Goal: Find specific fact: Find contact information

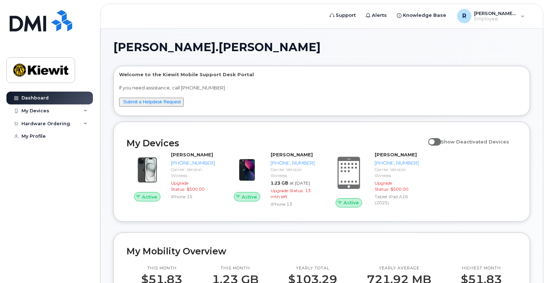
drag, startPoint x: 204, startPoint y: 161, endPoint x: 235, endPoint y: 144, distance: 34.9
click at [235, 144] on h2 "My Devices" at bounding box center [276, 143] width 298 height 11
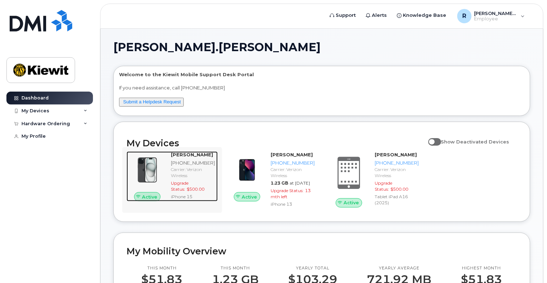
click at [184, 155] on strong "[PERSON_NAME]" at bounding box center [192, 155] width 42 height 6
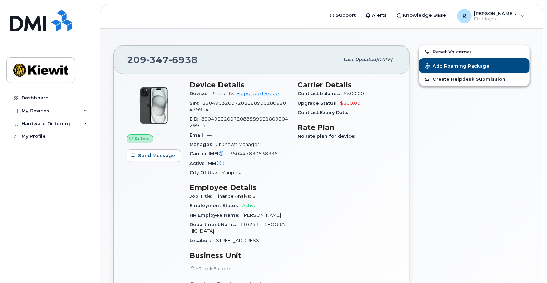
scroll to position [6, 0]
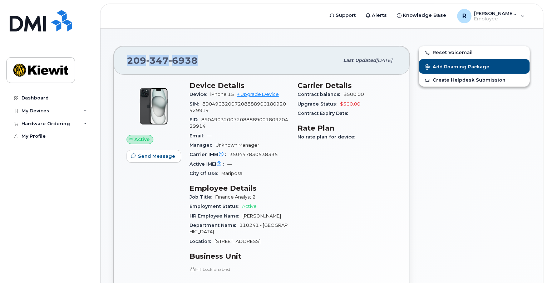
drag, startPoint x: 206, startPoint y: 59, endPoint x: 108, endPoint y: 52, distance: 98.9
click at [108, 52] on div "209 347 6938 Last updated Oct 03, 2025 Active Send Message Device Details Devic…" at bounding box center [321, 287] width 443 height 530
copy span "209 347 6938"
